Goal: Task Accomplishment & Management: Complete application form

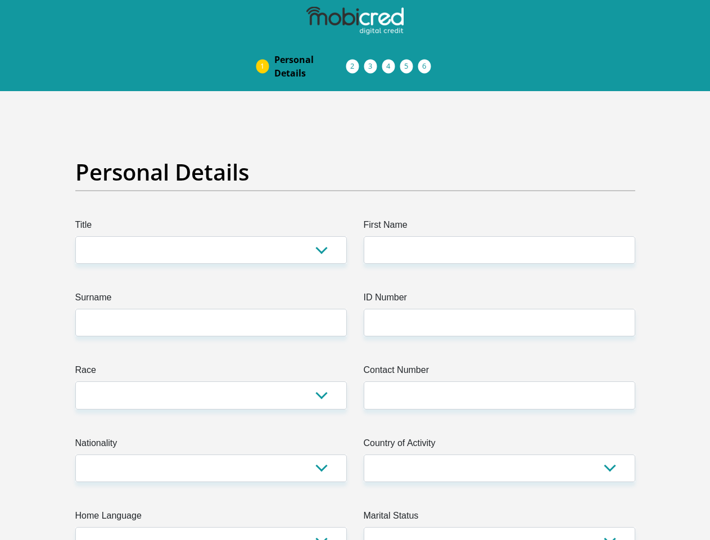
click at [0, 0] on img at bounding box center [0, 0] width 0 height 0
click at [265, 48] on link "Personal Details" at bounding box center [310, 66] width 90 height 36
click at [355, 62] on link "Acceptance of Services" at bounding box center [364, 66] width 18 height 9
click at [0, 0] on span "Documents" at bounding box center [0, 0] width 0 height 0
click at [409, 62] on link "Debicheck Mandate" at bounding box center [400, 66] width 18 height 9
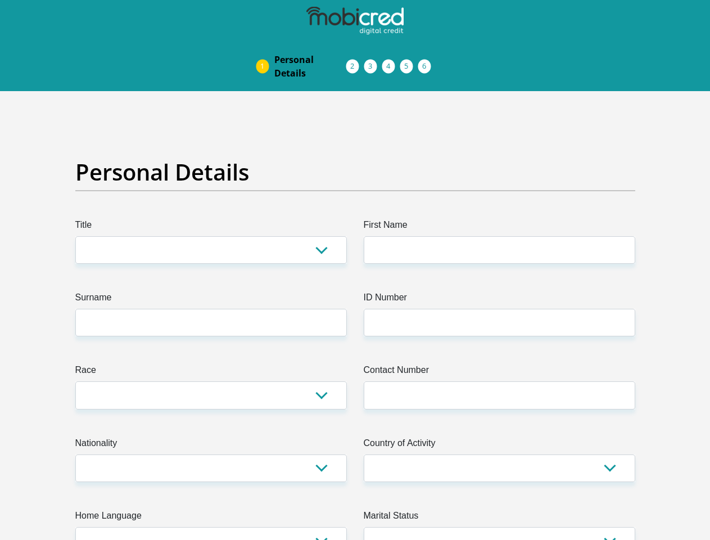
click at [427, 62] on link "Curata Authentication" at bounding box center [418, 66] width 18 height 9
click at [445, 62] on link "Pre Agreement Signoff" at bounding box center [436, 66] width 18 height 9
